Goal: Task Accomplishment & Management: Use online tool/utility

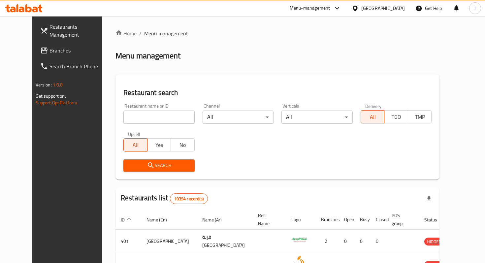
click at [157, 115] on input "search" at bounding box center [159, 117] width 71 height 13
type input "domino"
click button "Search" at bounding box center [159, 165] width 71 height 12
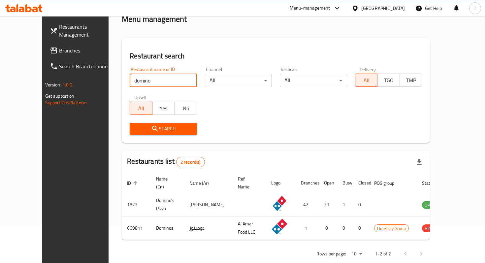
scroll to position [42, 0]
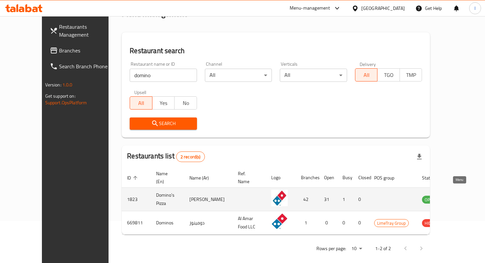
click at [461, 198] on icon "enhanced table" at bounding box center [462, 199] width 2 height 3
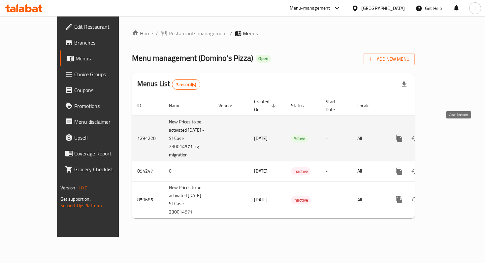
click at [451, 134] on icon "enhanced table" at bounding box center [447, 138] width 8 height 8
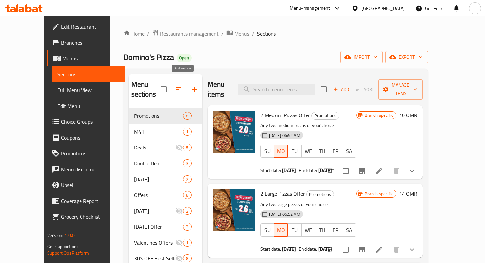
click at [191, 86] on icon "button" at bounding box center [195, 90] width 8 height 8
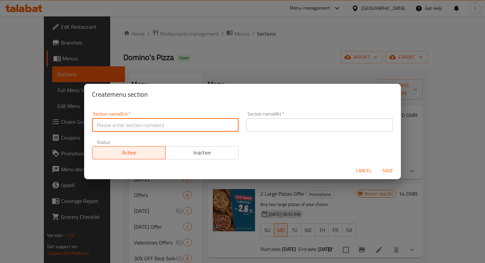
click at [149, 127] on input "text" at bounding box center [165, 125] width 147 height 13
type input "New Arrival"
click at [139, 125] on input "New Arrival" at bounding box center [165, 125] width 147 height 13
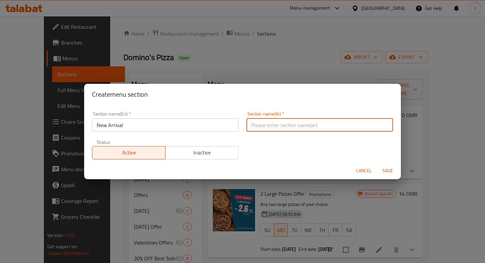
click at [284, 124] on input "text" at bounding box center [320, 125] width 147 height 13
type input "جديد دومينوز"
click at [243, 104] on div "Create menu section" at bounding box center [242, 94] width 317 height 21
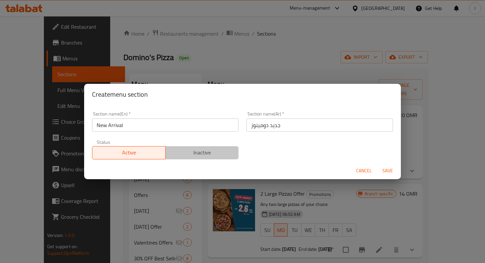
click at [215, 152] on span "Inactive" at bounding box center [202, 153] width 68 height 10
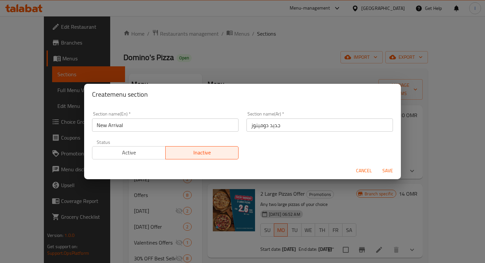
click at [136, 124] on input "New Arrival" at bounding box center [165, 125] width 147 height 13
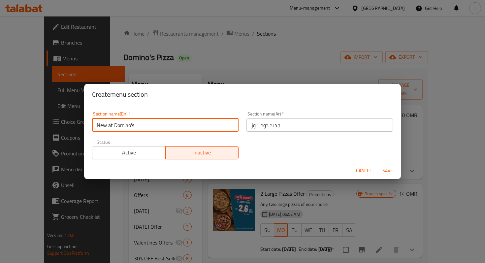
type input "New at Domino's"
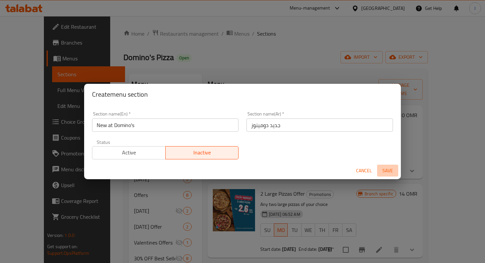
click at [386, 170] on span "Save" at bounding box center [388, 171] width 16 height 8
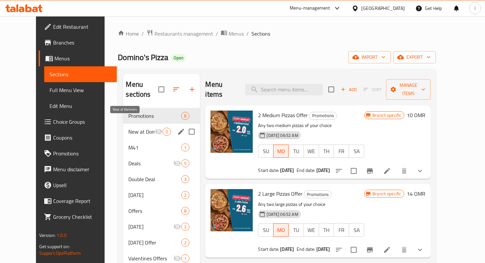
click at [128, 128] on span "New at Domino's" at bounding box center [141, 132] width 26 height 8
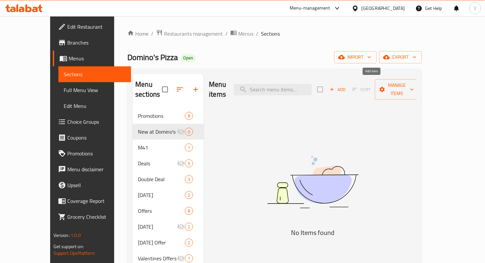
click at [335, 87] on icon "button" at bounding box center [332, 90] width 6 height 6
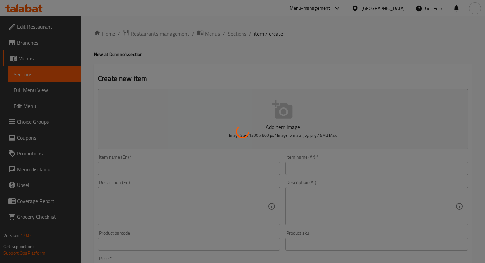
click at [240, 74] on div at bounding box center [242, 131] width 485 height 263
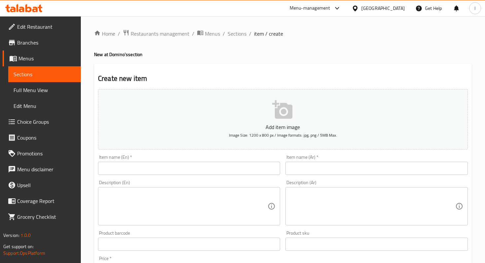
click at [140, 168] on input "text" at bounding box center [189, 168] width 182 height 13
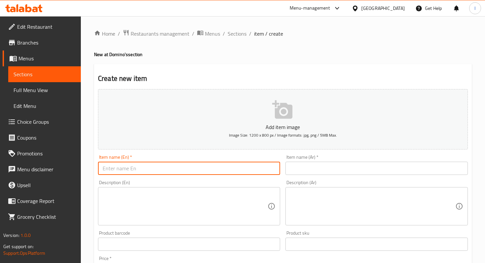
paste input "Dynamite Chicken Ranch"
type input "Dynamite Chicken Ranch"
click at [156, 206] on textarea at bounding box center [185, 206] width 165 height 31
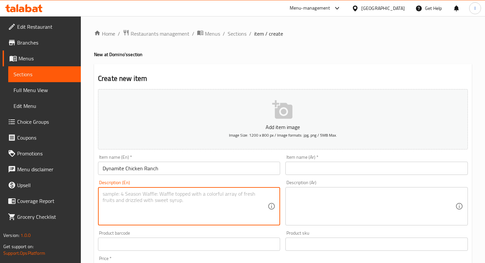
paste textarea "American Cheese, Green Peppers, Onions, Crunchy Chicken Breast, Mozzarella, Ore…"
type textarea "American Cheese, Green Peppers, Onions, Crunchy Chicken Breast, Mozzarella, Ore…"
click at [312, 203] on textarea at bounding box center [372, 206] width 165 height 31
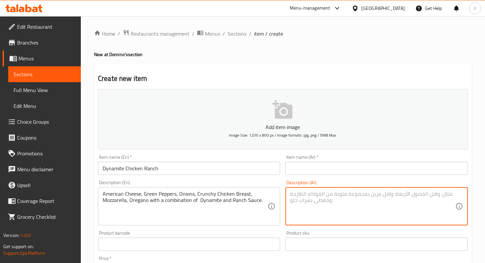
paste textarea "الجبن الأمريكي، الفلفل الأخضر، البصل، صدور الدجاج المقرمشة، الموزاريلا، الزعتر …"
type textarea "الجبن الأمريكي، الفلفل الأخضر، البصل، صدور الدجاج المقرمشة، الموزاريلا، الزعتر …"
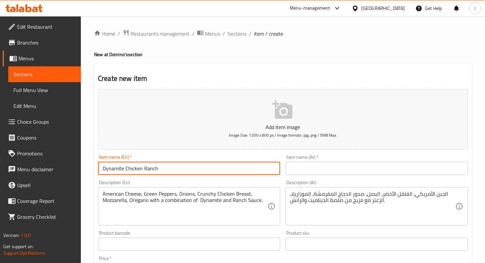
drag, startPoint x: 167, startPoint y: 166, endPoint x: 95, endPoint y: 169, distance: 72.0
click at [95, 169] on div "Create new item Add item image Image Size: 1200 x 800 px / Image formats: jpg, …" at bounding box center [283, 256] width 378 height 384
click at [310, 174] on input "text" at bounding box center [377, 168] width 182 height 13
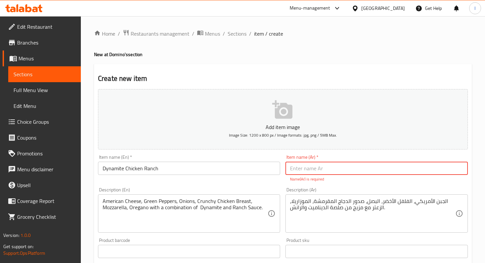
click at [148, 168] on input "Dynamite Chicken Ranch" at bounding box center [189, 168] width 182 height 13
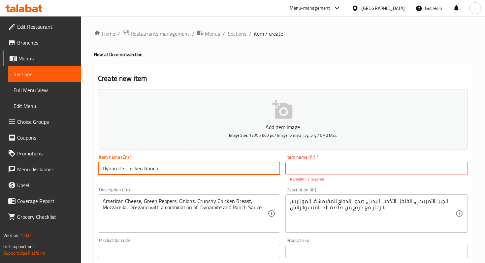
click at [148, 168] on input "Dynamite Chicken Ranch" at bounding box center [189, 168] width 182 height 13
click at [309, 172] on input "text" at bounding box center [377, 168] width 182 height 13
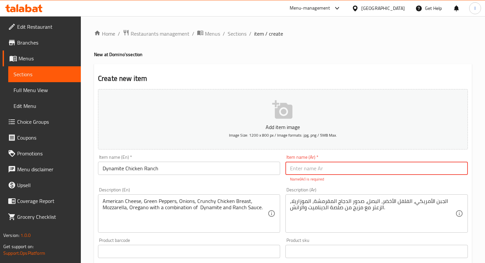
paste input "رانش دجاج ديناميت"
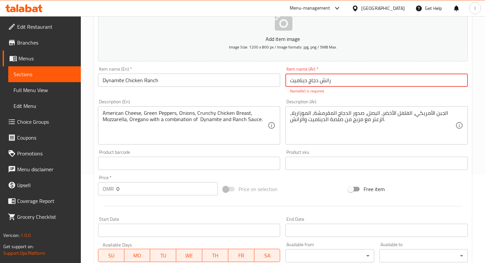
scroll to position [93, 0]
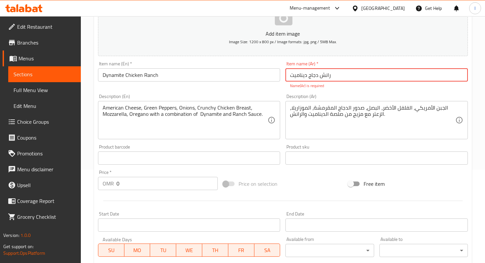
type input "رانش دجاج ديناميت"
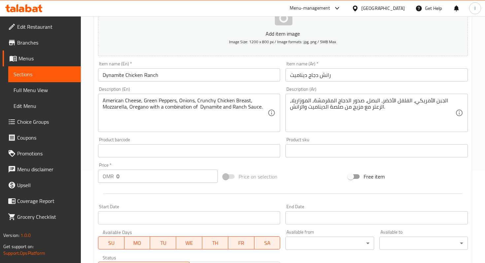
click at [226, 184] on div "Price on selection" at bounding box center [283, 177] width 125 height 18
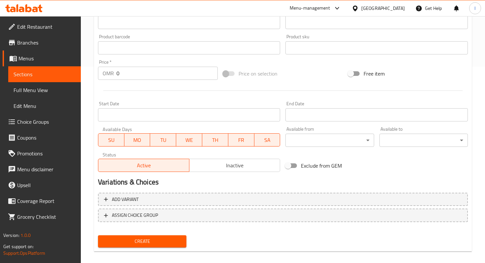
scroll to position [200, 0]
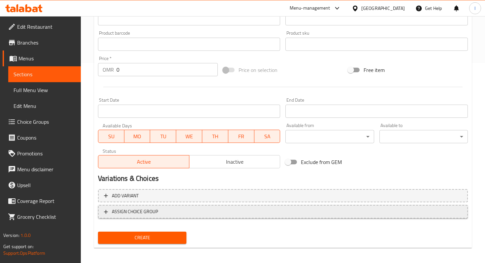
click at [254, 208] on span "ASSIGN CHOICE GROUP" at bounding box center [283, 212] width 358 height 8
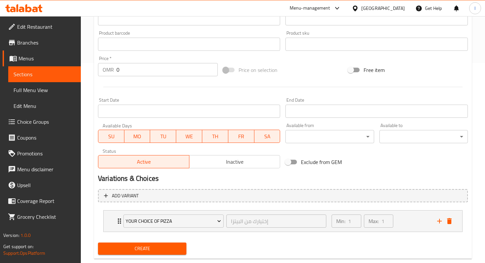
scroll to position [214, 0]
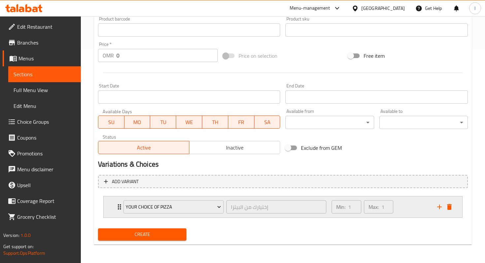
click at [404, 208] on div "Min: 1 ​ Max: 1 ​" at bounding box center [381, 206] width 106 height 21
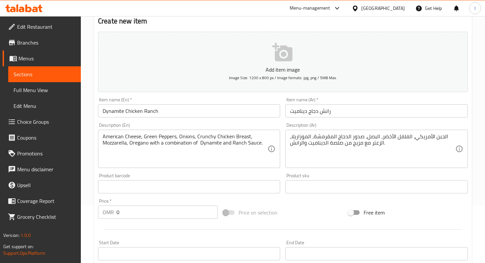
scroll to position [0, 0]
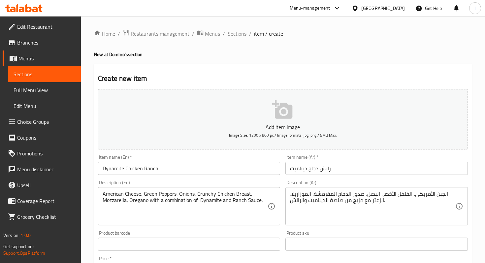
click at [278, 80] on h2 "Create new item" at bounding box center [283, 79] width 370 height 10
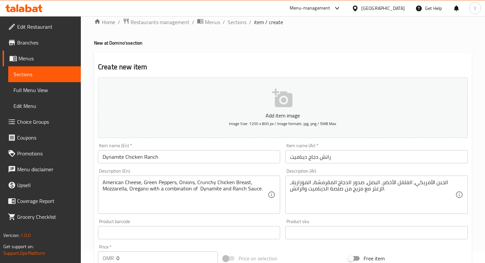
scroll to position [12, 0]
click at [286, 101] on icon "button" at bounding box center [282, 97] width 20 height 18
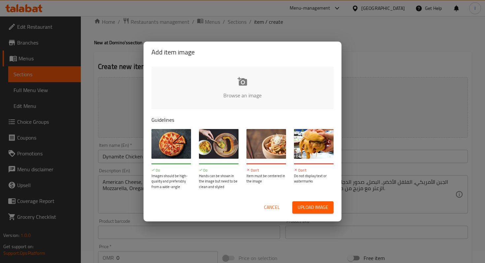
click at [243, 87] on input "file" at bounding box center [466, 98] width 629 height 62
click at [242, 83] on input "file" at bounding box center [466, 98] width 629 height 62
type input "C:\fakepath\Dynamite Chicken Ranch (2).jpg"
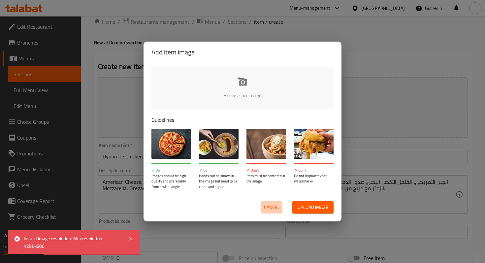
click at [276, 207] on span "Cancel" at bounding box center [272, 207] width 16 height 8
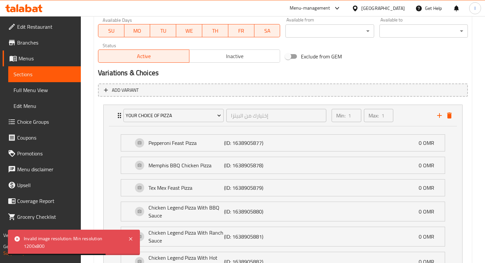
scroll to position [304, 0]
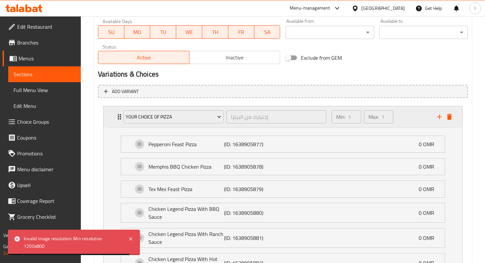
click at [425, 119] on div "Min: 1 ​ Max: 1 ​" at bounding box center [381, 116] width 106 height 21
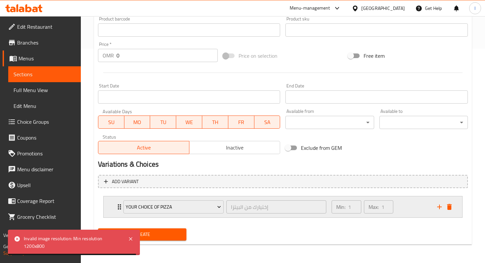
scroll to position [214, 0]
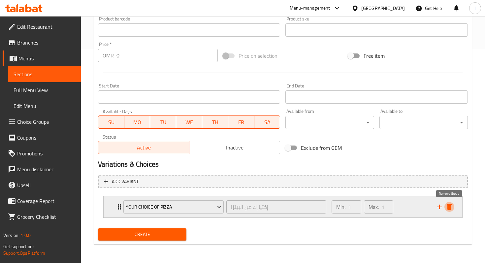
click at [451, 206] on icon "delete" at bounding box center [449, 207] width 5 height 6
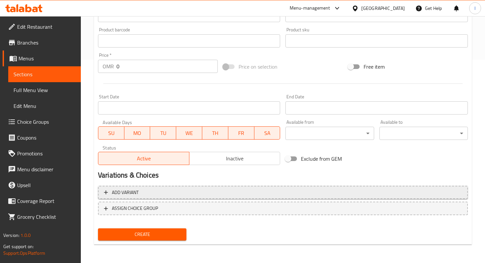
click at [253, 193] on span "Add variant" at bounding box center [283, 193] width 358 height 8
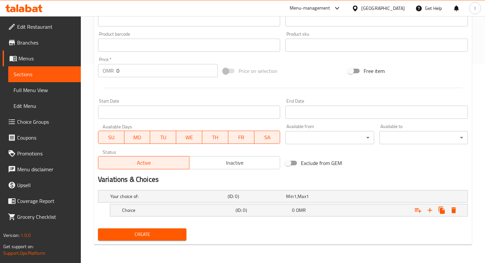
scroll to position [199, 0]
click at [442, 210] on icon "Expand" at bounding box center [442, 210] width 6 height 7
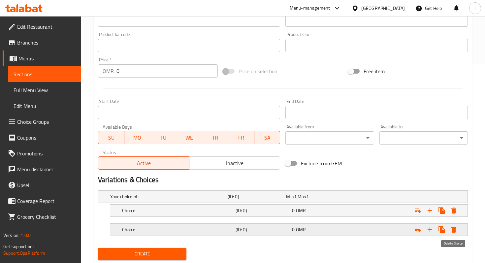
click at [455, 228] on icon "Expand" at bounding box center [454, 230] width 5 height 6
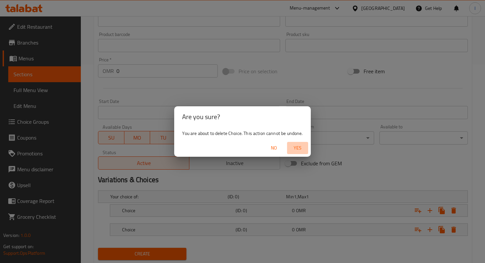
click at [297, 147] on span "Yes" at bounding box center [298, 148] width 16 height 8
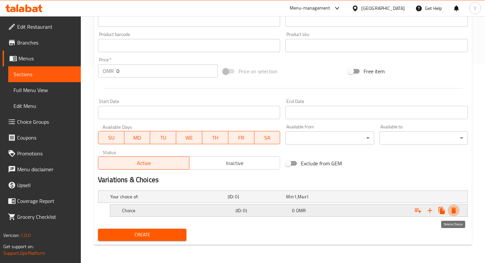
click at [454, 209] on icon "Expand" at bounding box center [454, 211] width 5 height 6
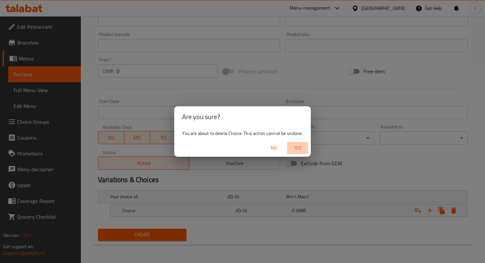
click at [296, 150] on span "Yes" at bounding box center [298, 148] width 16 height 8
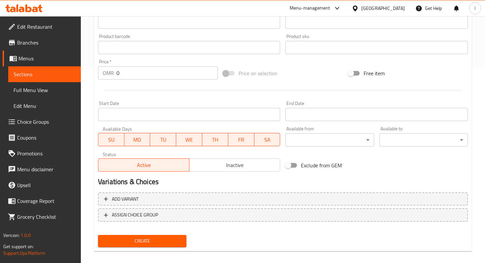
click at [229, 166] on span "Inactive" at bounding box center [235, 165] width 86 height 10
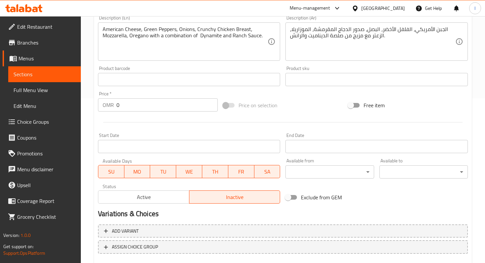
scroll to position [203, 0]
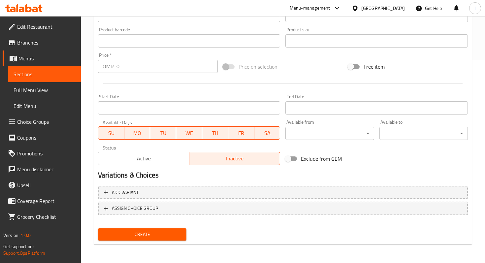
click at [135, 235] on span "Create" at bounding box center [142, 234] width 78 height 8
click at [300, 63] on div "Price on selection" at bounding box center [283, 67] width 125 height 18
